Goal: Transaction & Acquisition: Purchase product/service

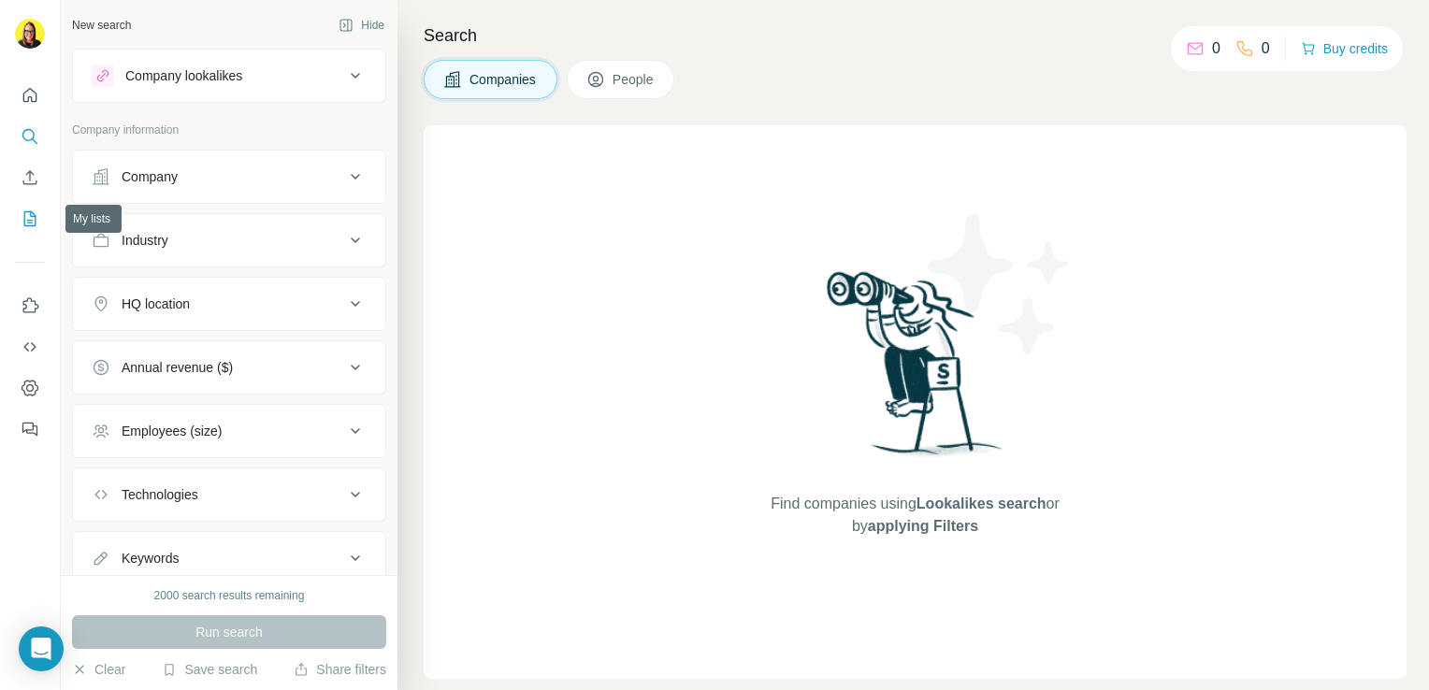
click at [28, 215] on icon "My lists" at bounding box center [30, 219] width 19 height 19
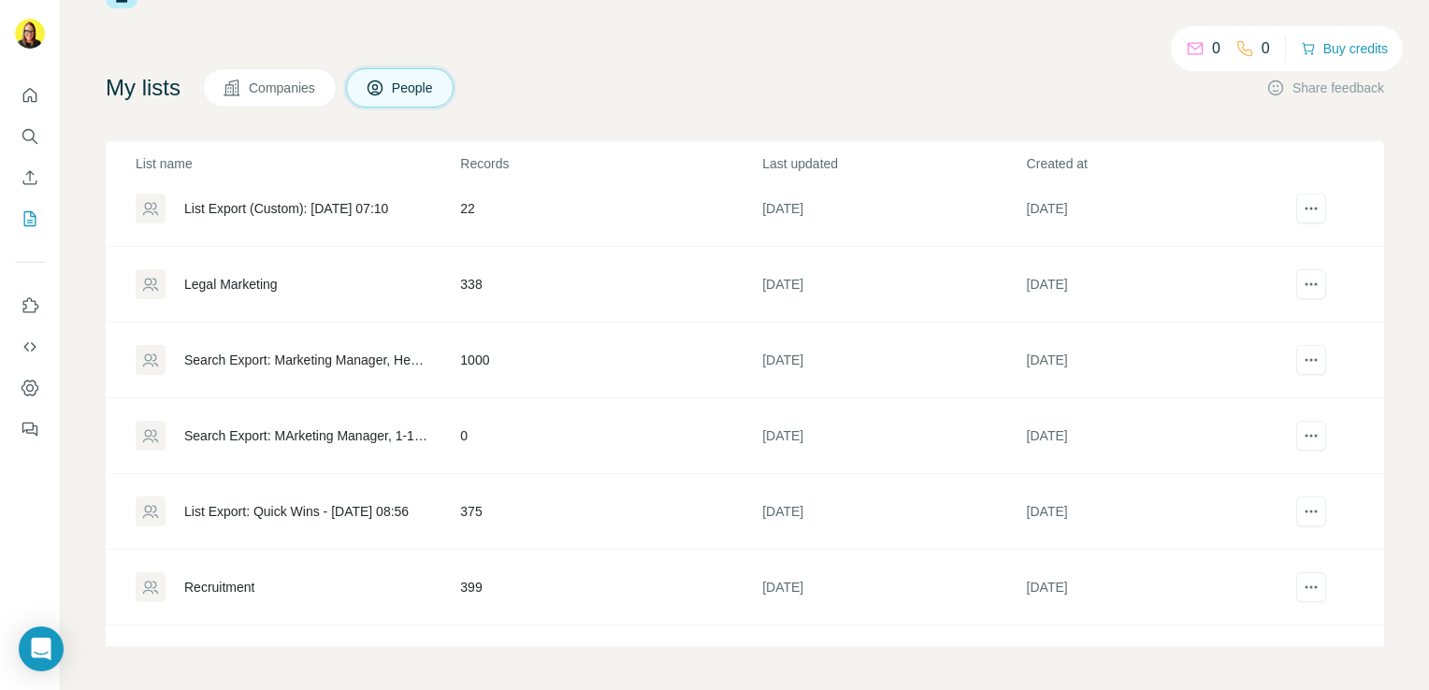
scroll to position [544, 0]
click at [1302, 365] on icon "actions" at bounding box center [1311, 363] width 19 height 19
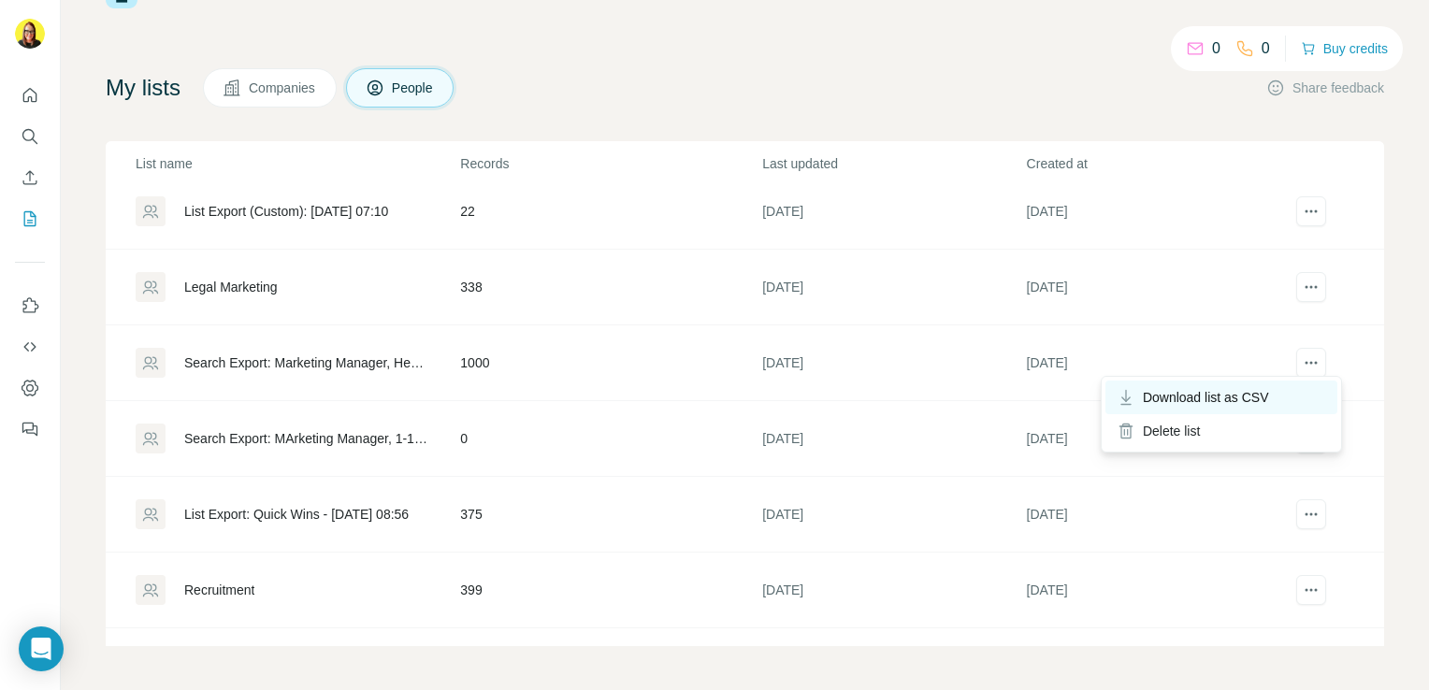
click at [1265, 386] on div "Download list as CSV" at bounding box center [1222, 398] width 232 height 34
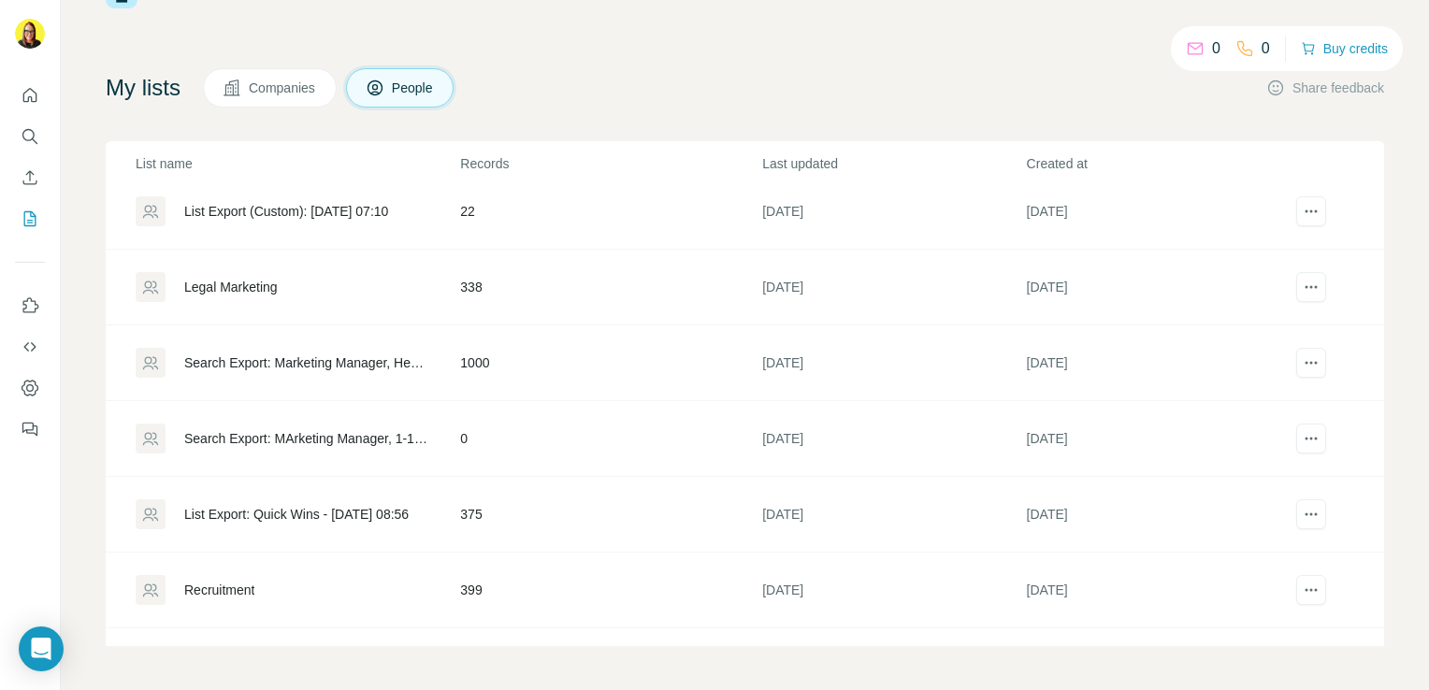
click at [555, 229] on td "22" at bounding box center [610, 212] width 302 height 76
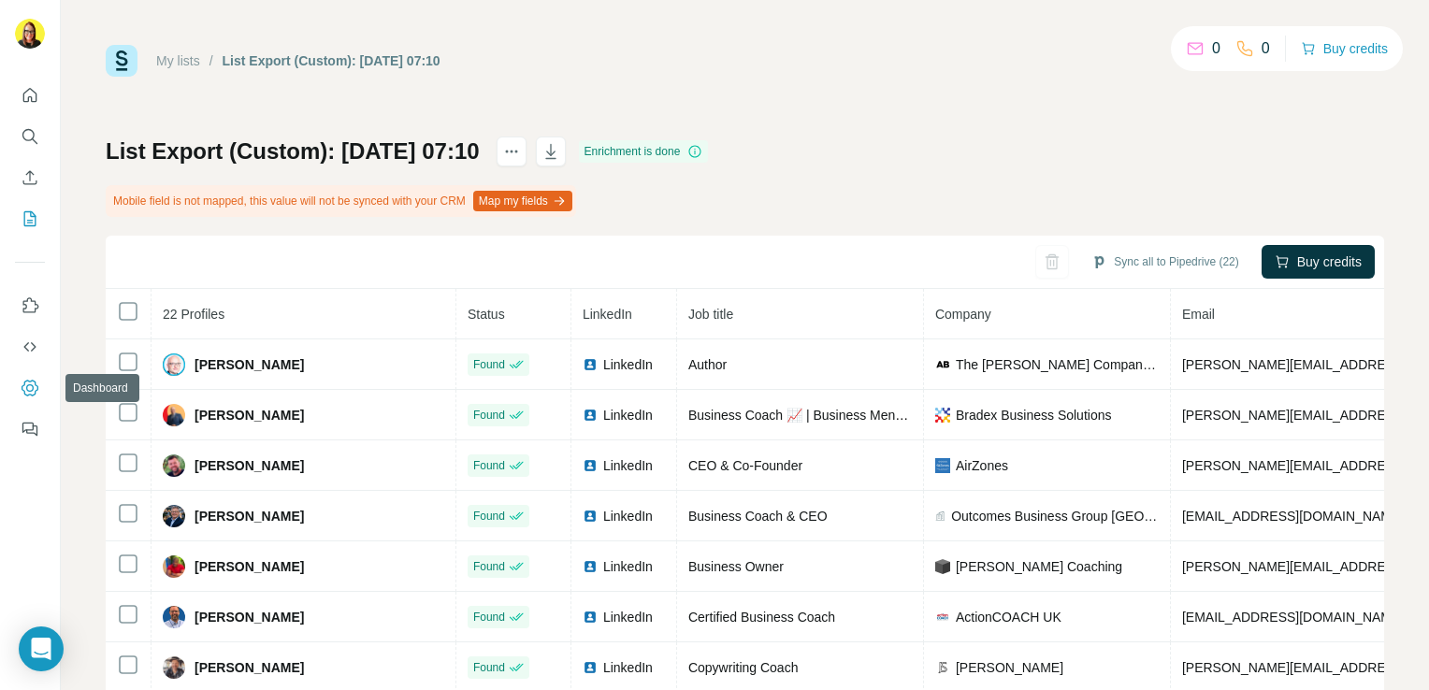
click at [31, 396] on icon "Dashboard" at bounding box center [30, 388] width 19 height 19
click at [1194, 50] on icon at bounding box center [1195, 49] width 15 height 12
click at [1203, 51] on div "0" at bounding box center [1203, 48] width 35 height 22
click at [1342, 41] on button "Buy credits" at bounding box center [1344, 49] width 87 height 26
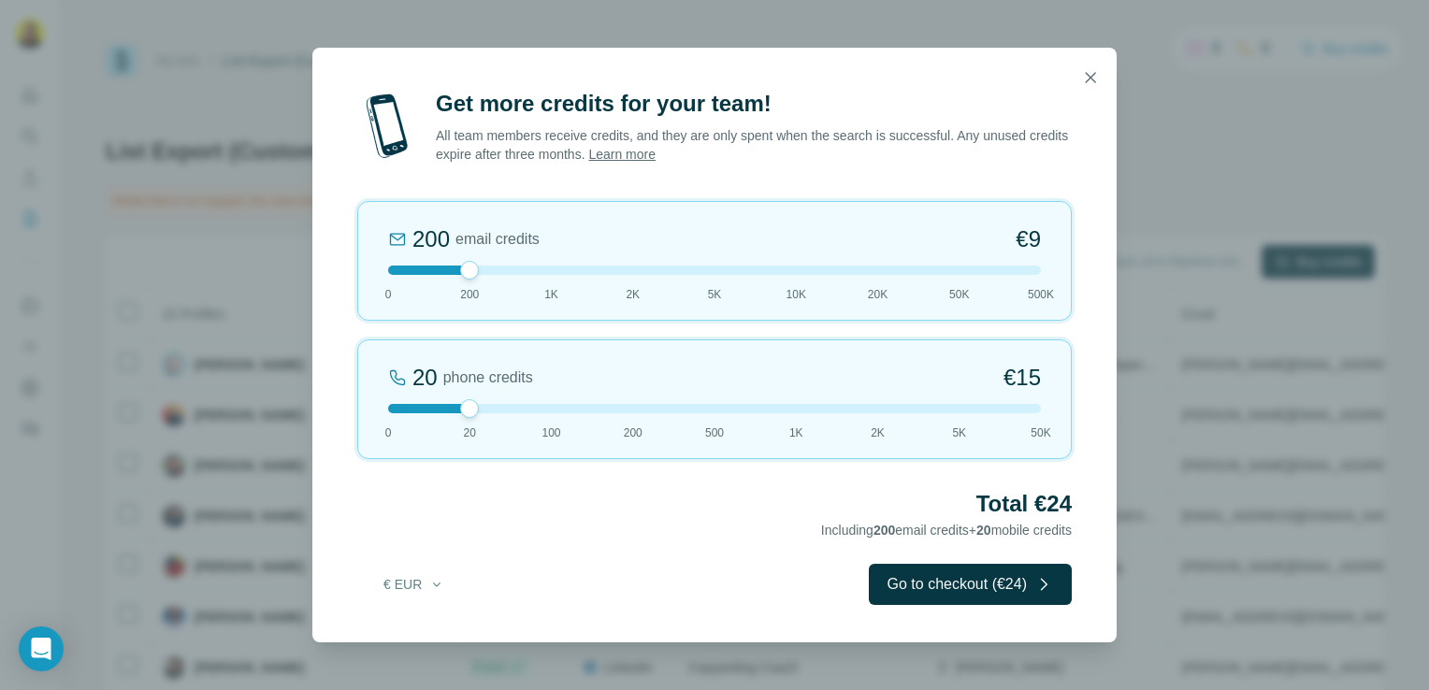
click at [553, 277] on div "200 email credits €9 0 200 1K 2K 5K 10K 20K 50K 500K" at bounding box center [714, 261] width 715 height 120
click at [473, 275] on div at bounding box center [714, 270] width 653 height 9
click at [554, 277] on div "200 email credits €9 0 200 1K 2K 5K 10K 20K 50K 500K" at bounding box center [714, 261] width 715 height 120
click at [1104, 84] on button "button" at bounding box center [1090, 77] width 37 height 37
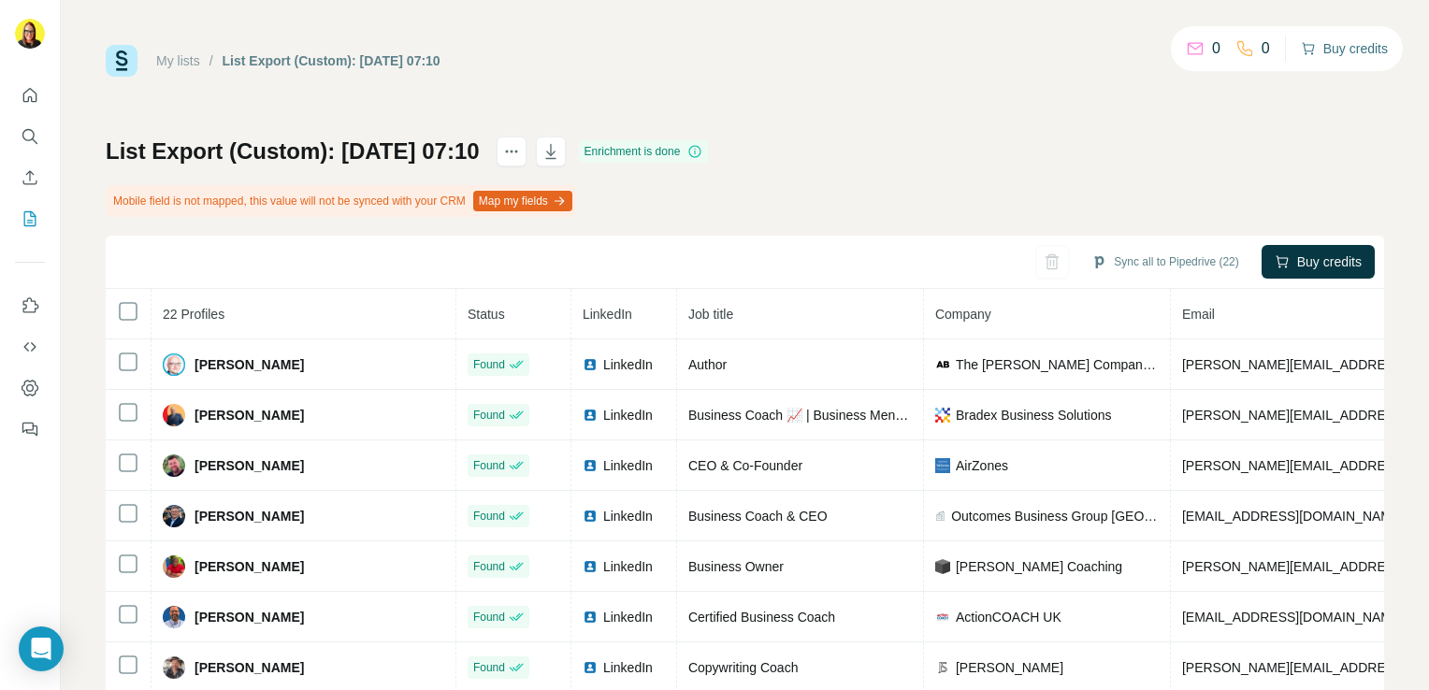
click at [1317, 54] on button "Buy credits" at bounding box center [1344, 49] width 87 height 26
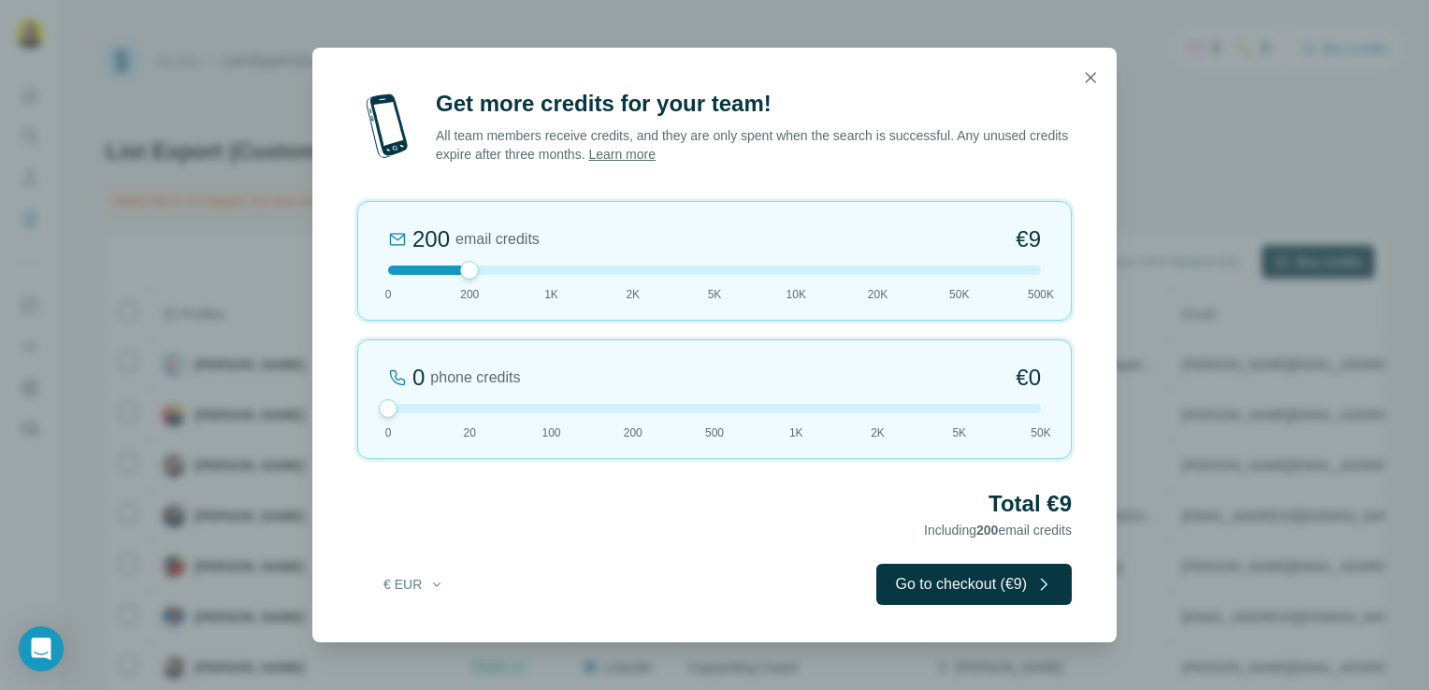
drag, startPoint x: 473, startPoint y: 411, endPoint x: 261, endPoint y: 409, distance: 212.4
click at [261, 409] on div "Get more credits for your team! All team members receive credits, and they are …" at bounding box center [714, 345] width 1429 height 690
drag, startPoint x: 468, startPoint y: 267, endPoint x: 576, endPoint y: 260, distance: 108.7
click at [576, 260] on div "1K email credits €42 0 200 1K 2K 5K 10K 20K 50K 500K" at bounding box center [714, 261] width 715 height 120
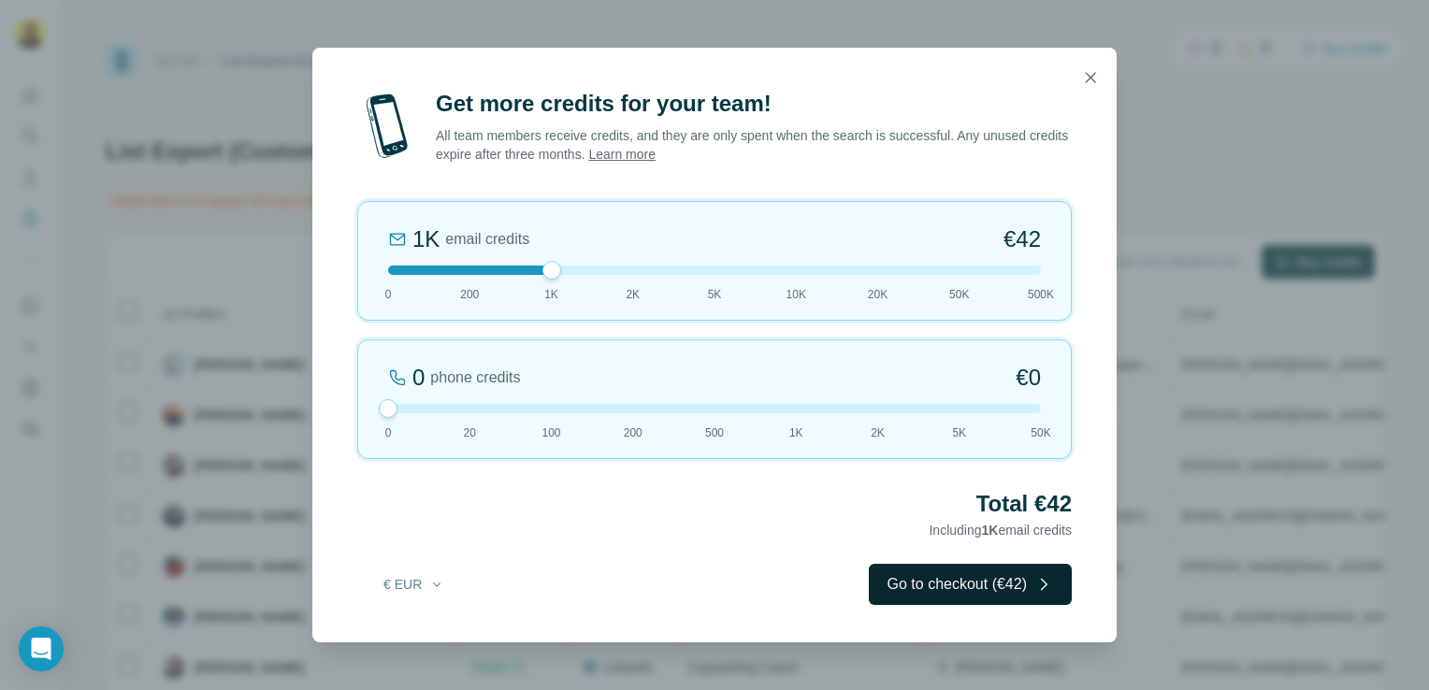
click at [888, 586] on button "Go to checkout (€42)" at bounding box center [970, 584] width 203 height 41
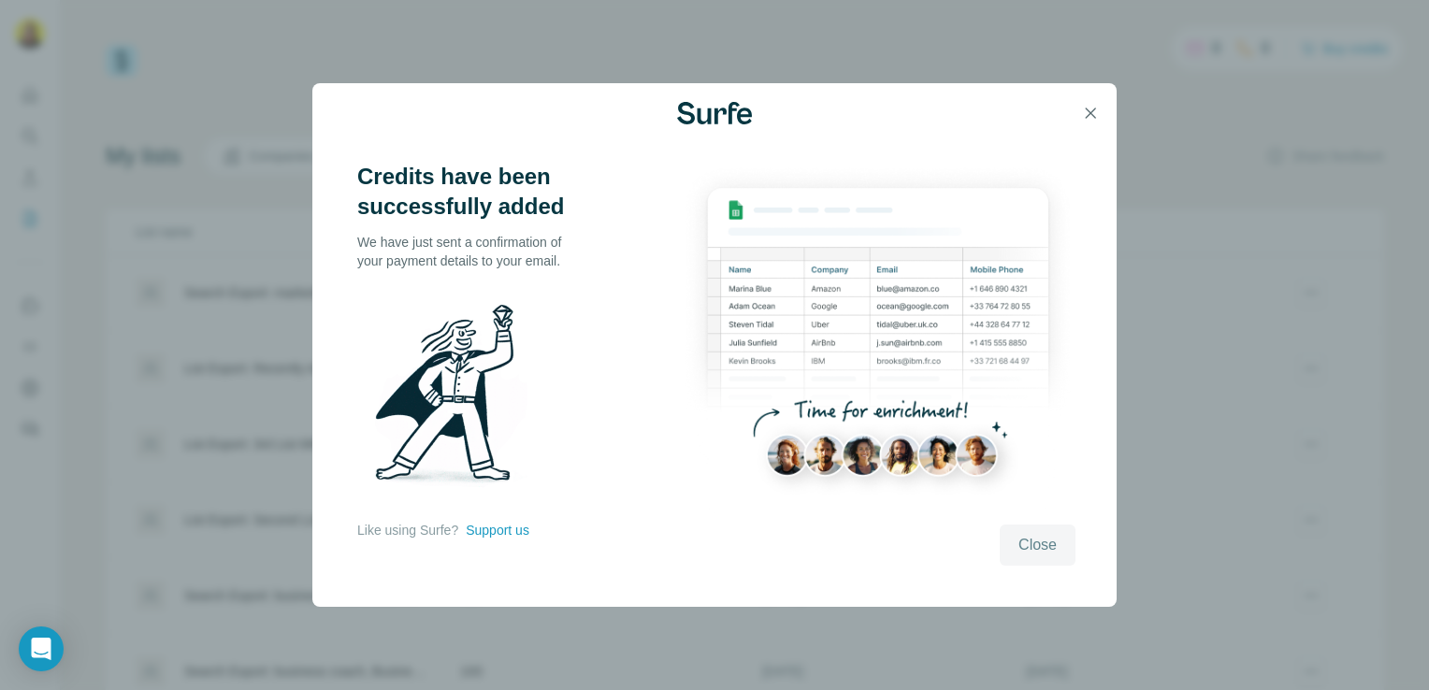
click at [1038, 551] on span "Close" at bounding box center [1038, 545] width 38 height 22
